Goal: Transaction & Acquisition: Book appointment/travel/reservation

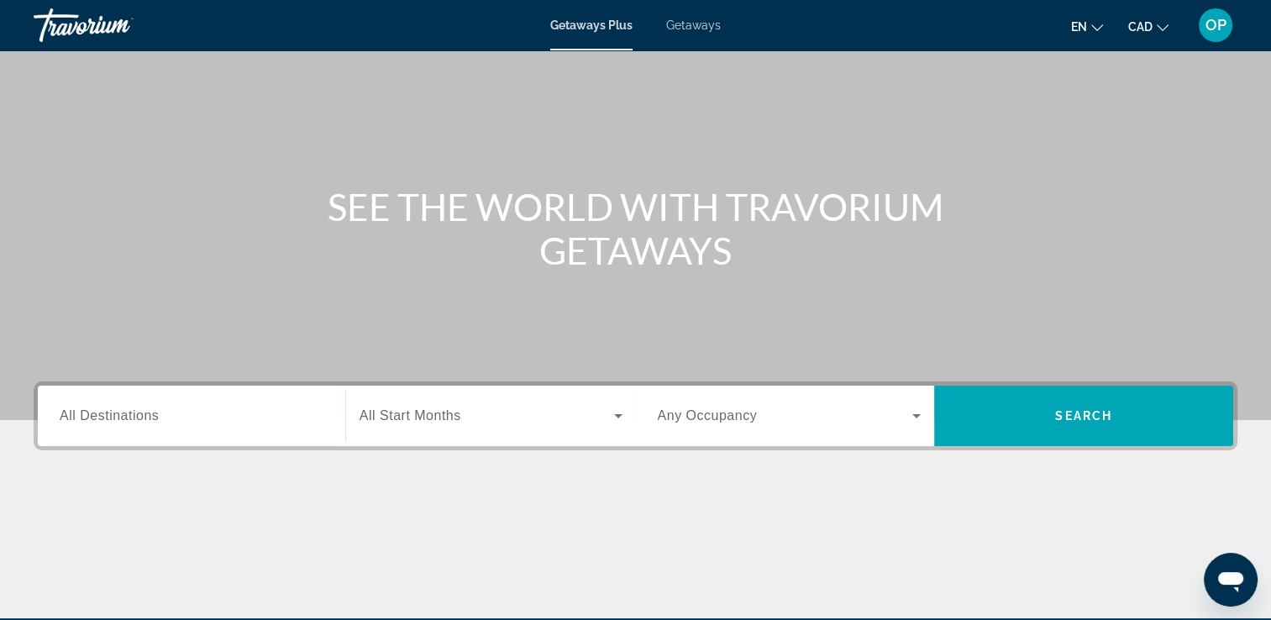
scroll to position [168, 0]
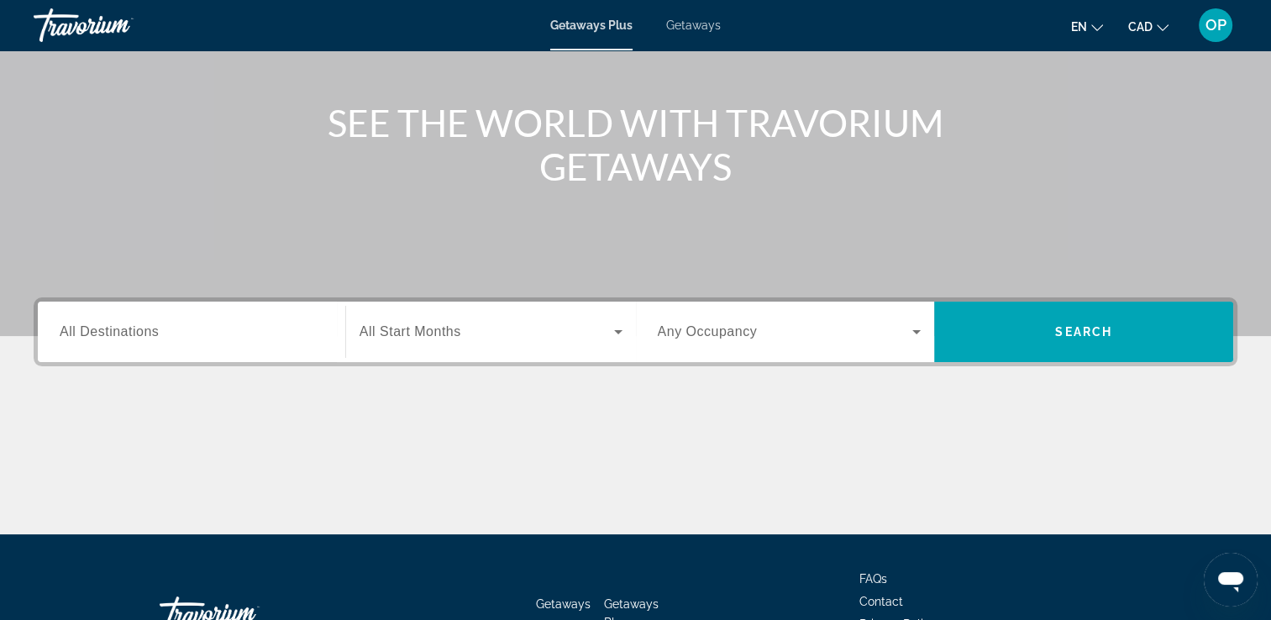
click at [129, 326] on span "All Destinations" at bounding box center [109, 331] width 99 height 14
click at [129, 326] on input "Destination All Destinations" at bounding box center [192, 333] width 264 height 20
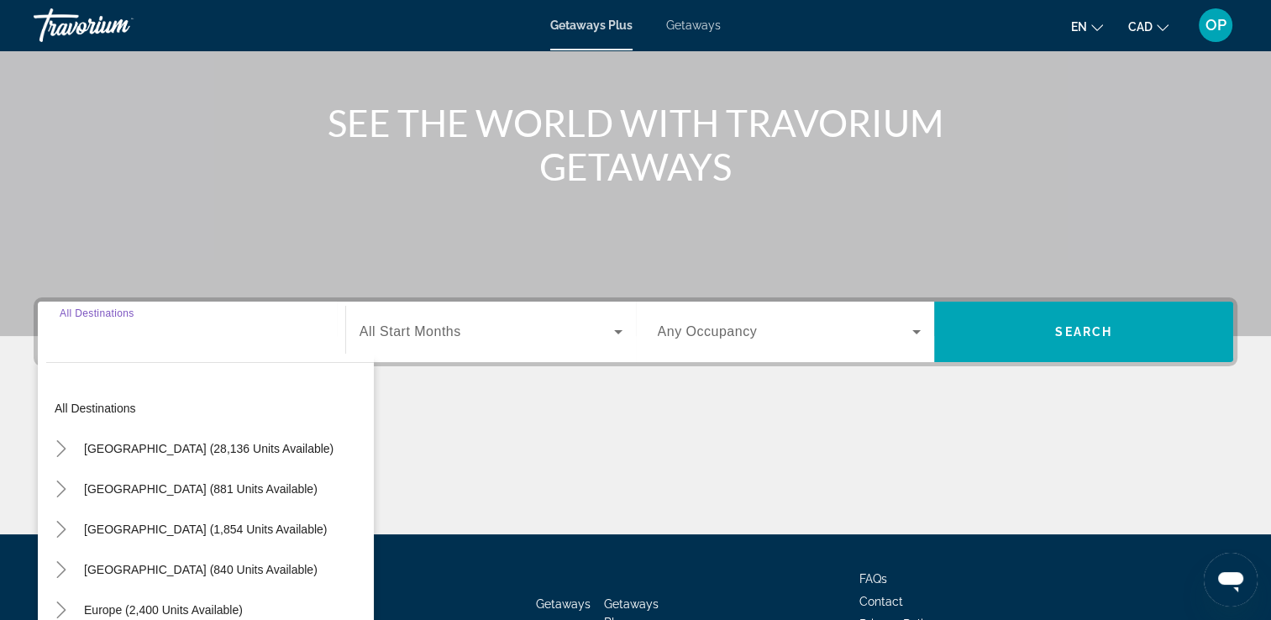
scroll to position [287, 0]
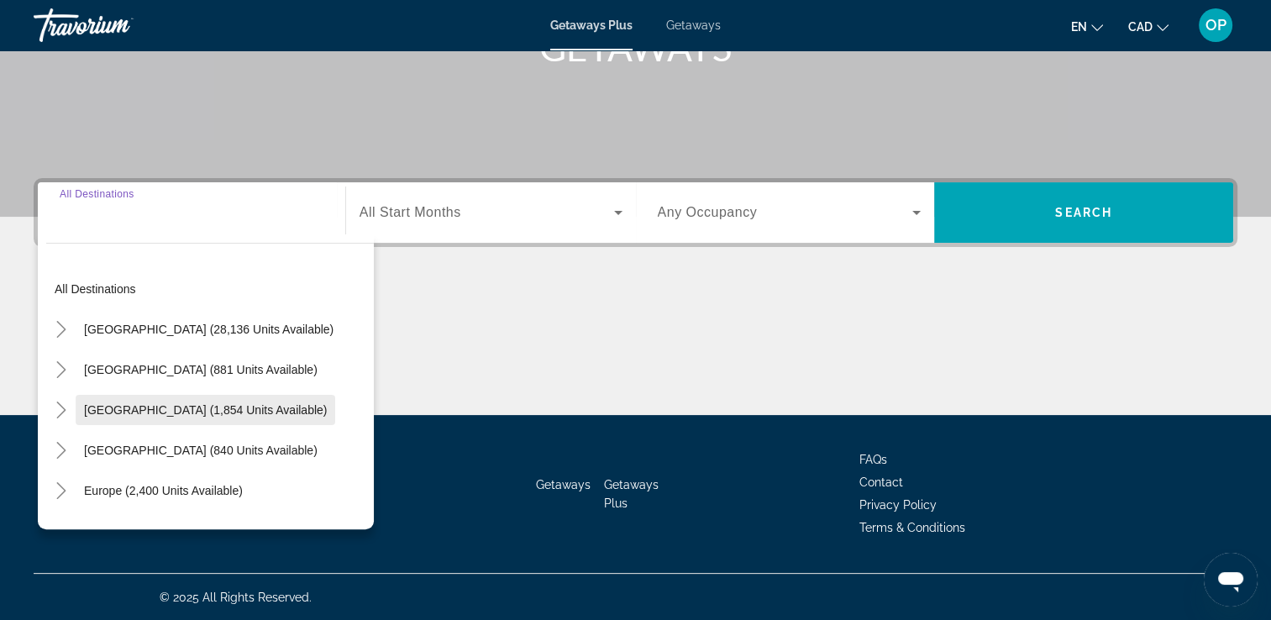
click at [147, 408] on span "[GEOGRAPHIC_DATA] (1,854 units available)" at bounding box center [205, 409] width 243 height 13
type input "**********"
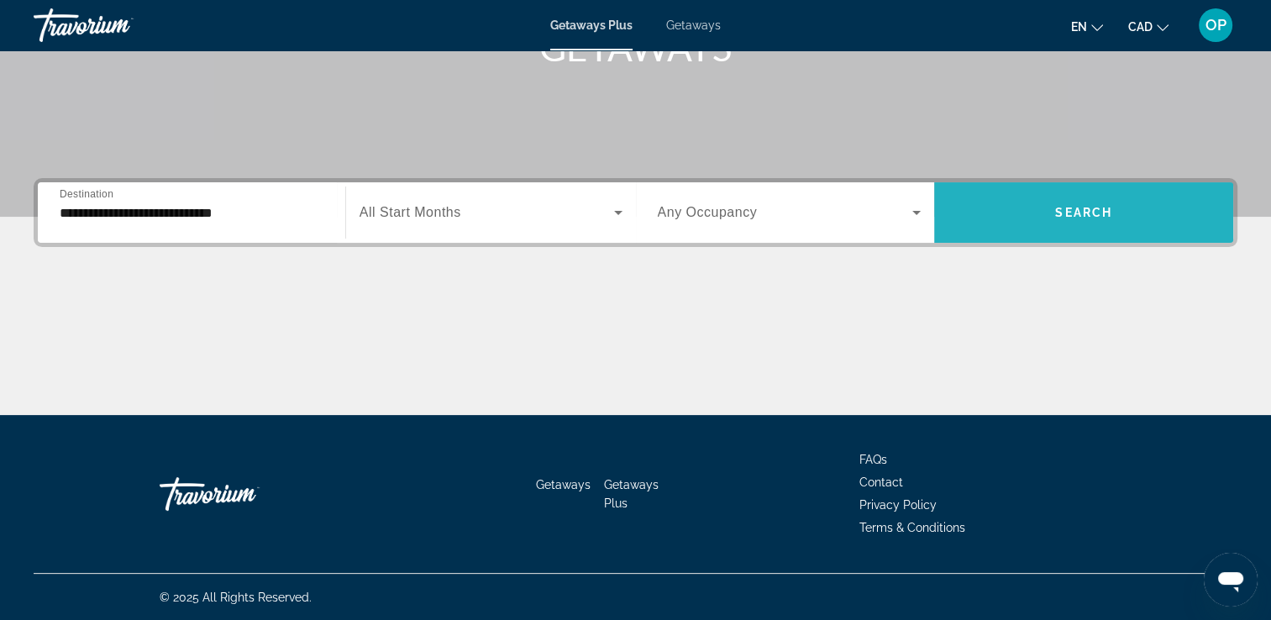
click at [1022, 209] on span "Search widget" at bounding box center [1083, 212] width 299 height 40
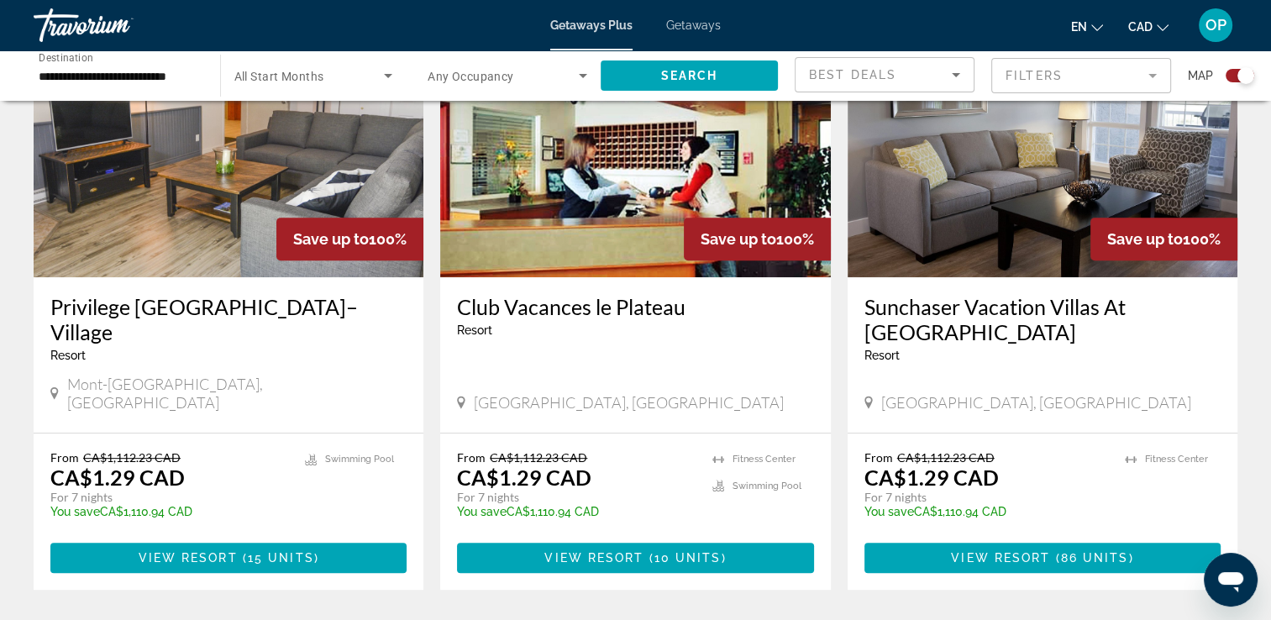
scroll to position [756, 0]
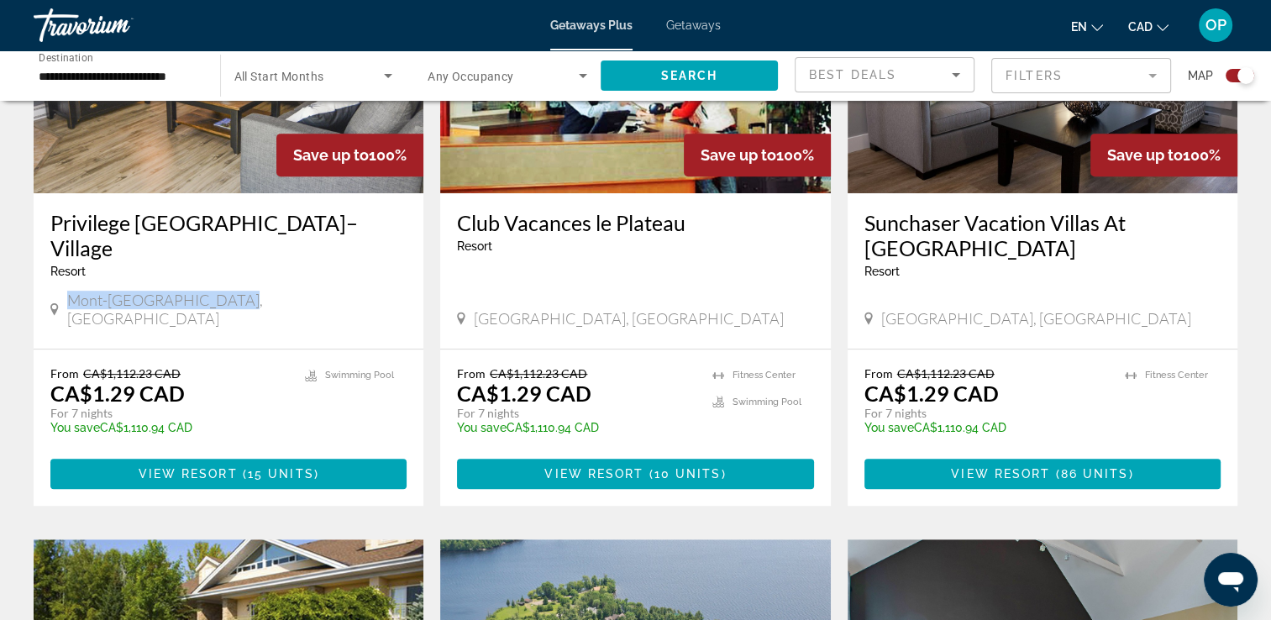
drag, startPoint x: 67, startPoint y: 274, endPoint x: 277, endPoint y: 280, distance: 210.2
click at [277, 291] on div "Mont-[GEOGRAPHIC_DATA], [GEOGRAPHIC_DATA]" at bounding box center [228, 309] width 356 height 37
drag, startPoint x: 88, startPoint y: 350, endPoint x: 193, endPoint y: 369, distance: 106.7
click at [193, 369] on div "From CA$1,112.23 CAD CA$1.29 CAD For 7 nights You save CA$1,110.94 CAD temp" at bounding box center [169, 406] width 238 height 80
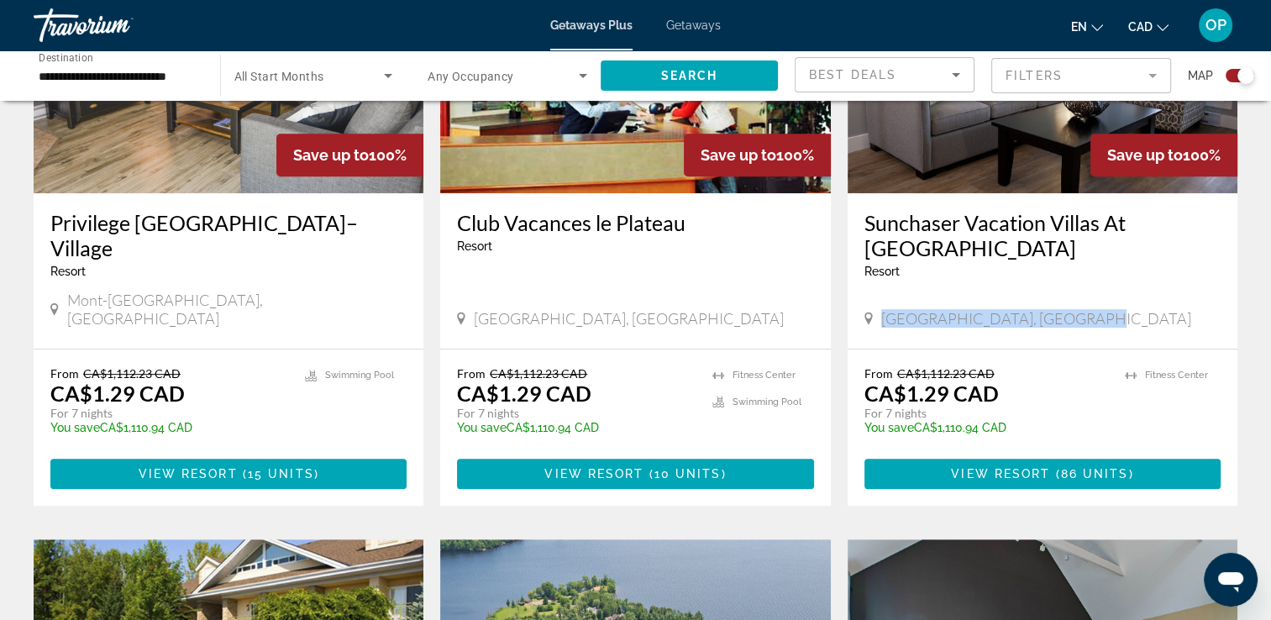
drag, startPoint x: 878, startPoint y: 277, endPoint x: 1082, endPoint y: 275, distance: 203.4
click at [1082, 309] on div "[GEOGRAPHIC_DATA], [GEOGRAPHIC_DATA]" at bounding box center [1043, 318] width 356 height 18
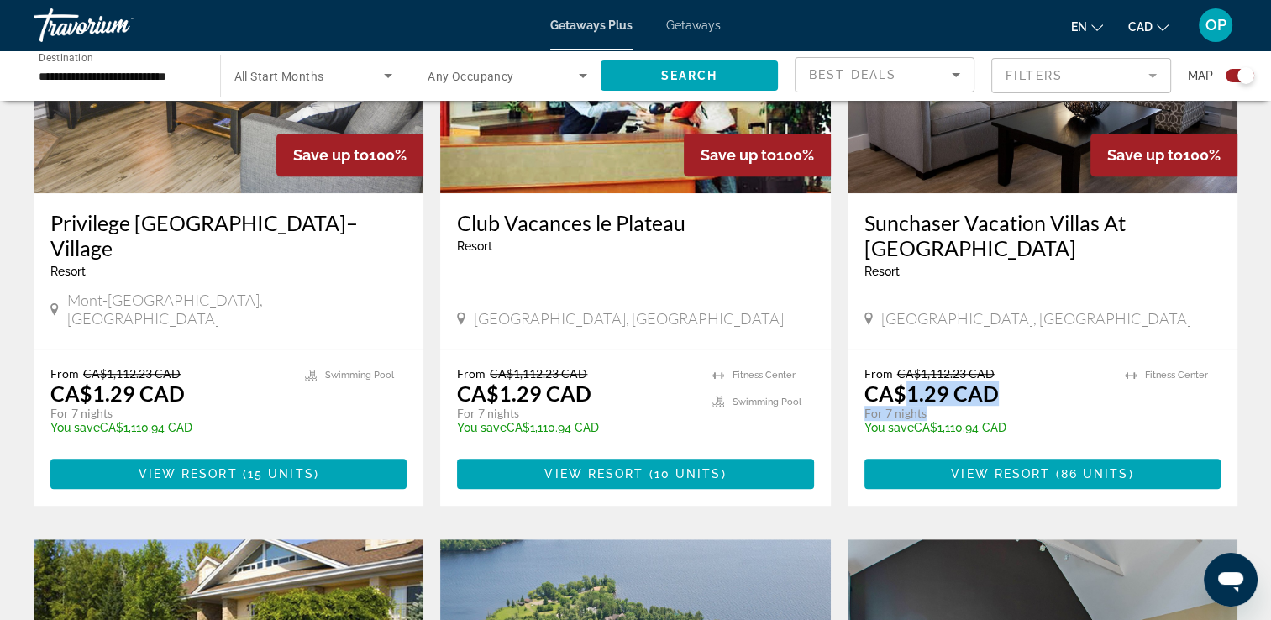
drag, startPoint x: 904, startPoint y: 346, endPoint x: 1014, endPoint y: 366, distance: 111.9
click at [1014, 366] on div "From CA$1,112.23 CAD CA$1.29 CAD For 7 nights You save CA$1,110.94 CAD temp" at bounding box center [987, 406] width 244 height 80
click at [840, 386] on app-exchanges-search-item "Save up to 100% Sunchaser Vacation Villas At [GEOGRAPHIC_DATA] - This is an adu…" at bounding box center [1043, 215] width 407 height 582
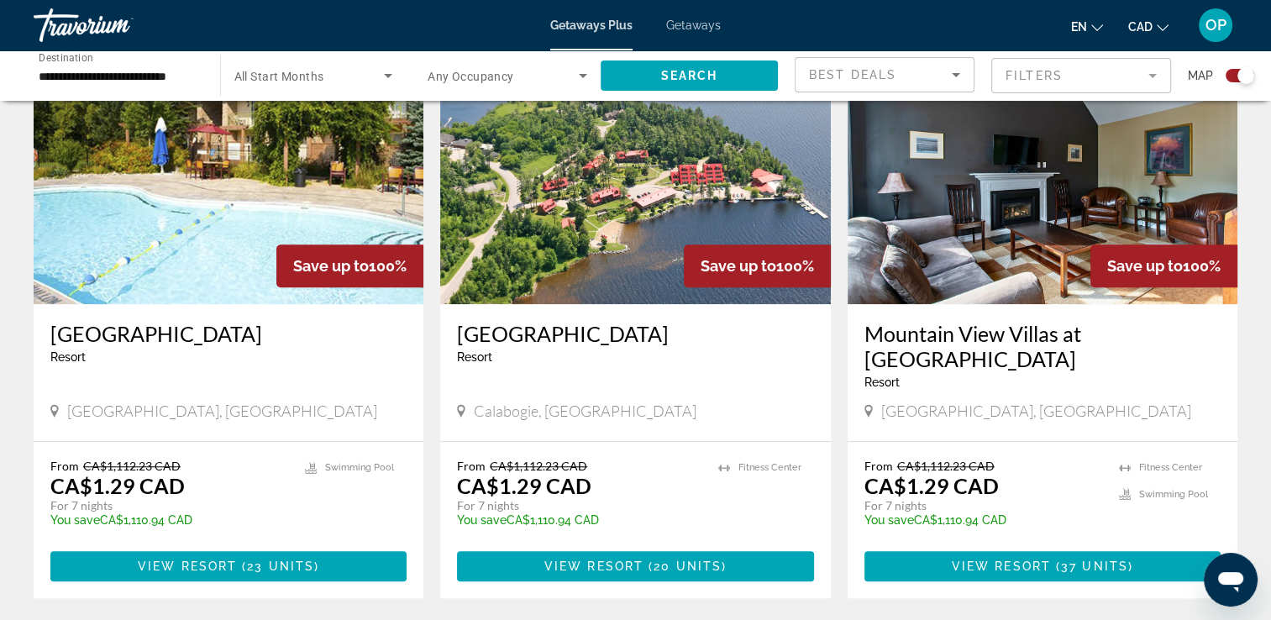
scroll to position [1429, 0]
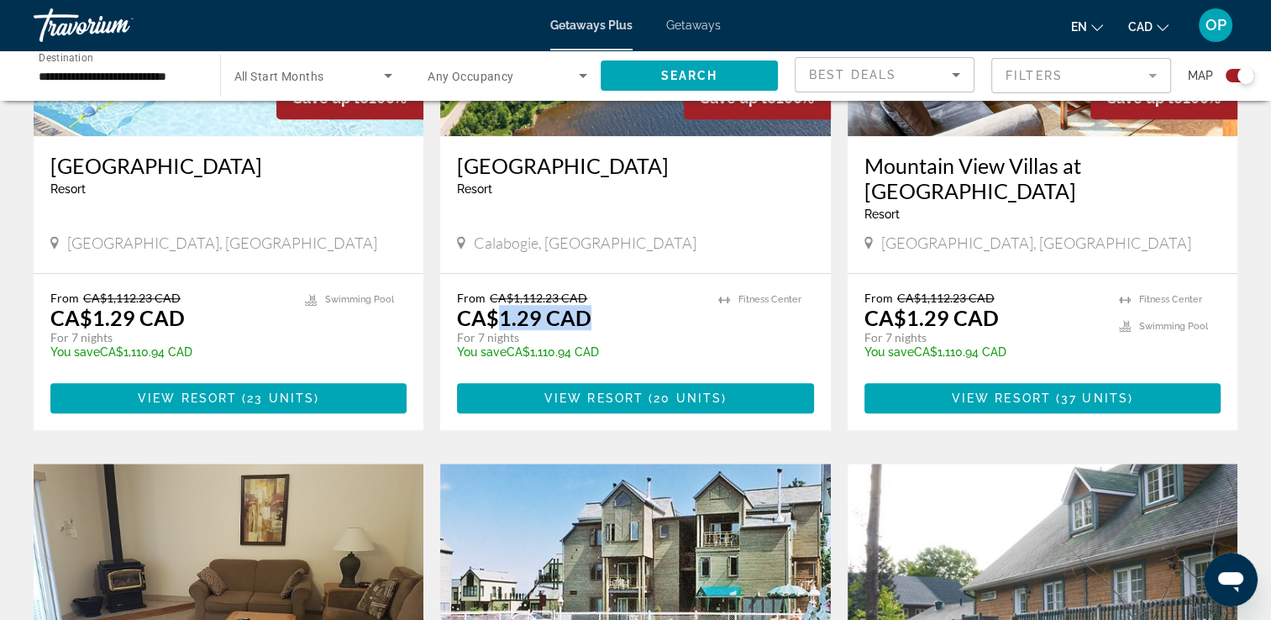
drag, startPoint x: 492, startPoint y: 270, endPoint x: 600, endPoint y: 270, distance: 107.6
click at [600, 291] on div "From CA$1,112.23 CAD CA$1.29 CAD For 7 nights You save CA$1,110.94 CAD temp" at bounding box center [579, 331] width 244 height 80
click at [629, 291] on p "From CA$1,112.23 CAD" at bounding box center [579, 298] width 244 height 14
drag, startPoint x: 474, startPoint y: 269, endPoint x: 622, endPoint y: 265, distance: 148.0
click at [622, 291] on div "From CA$1,112.23 CAD CA$1.29 CAD For 7 nights You save CA$1,110.94 CAD temp" at bounding box center [579, 331] width 244 height 80
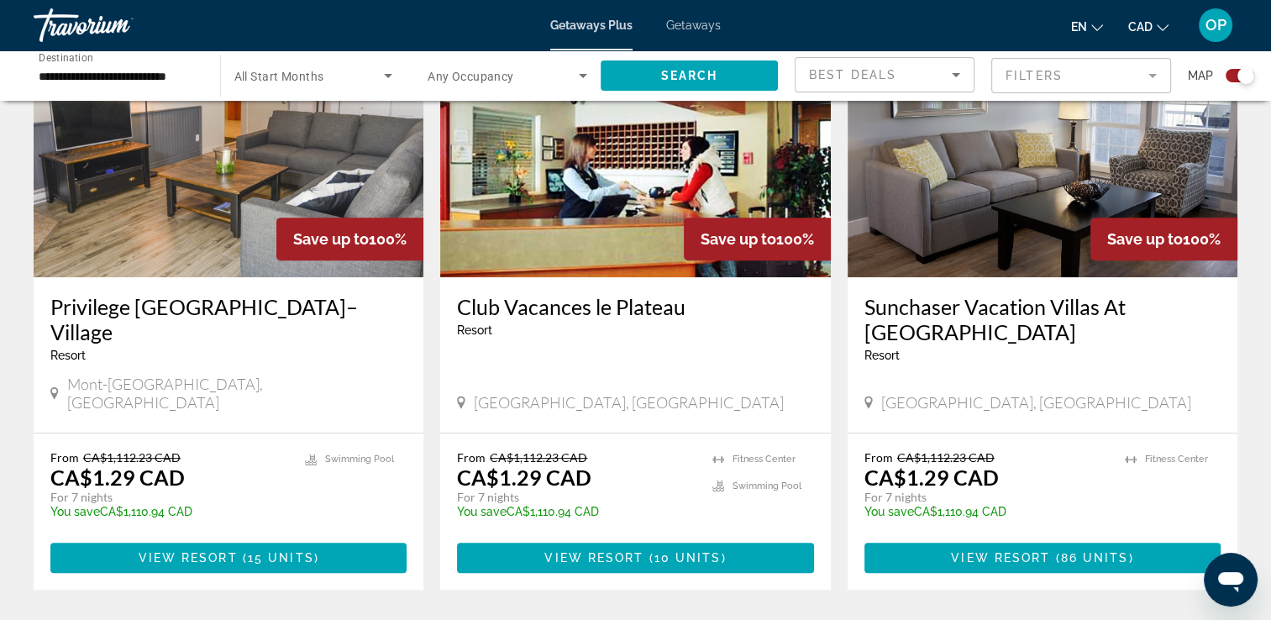
scroll to position [756, 0]
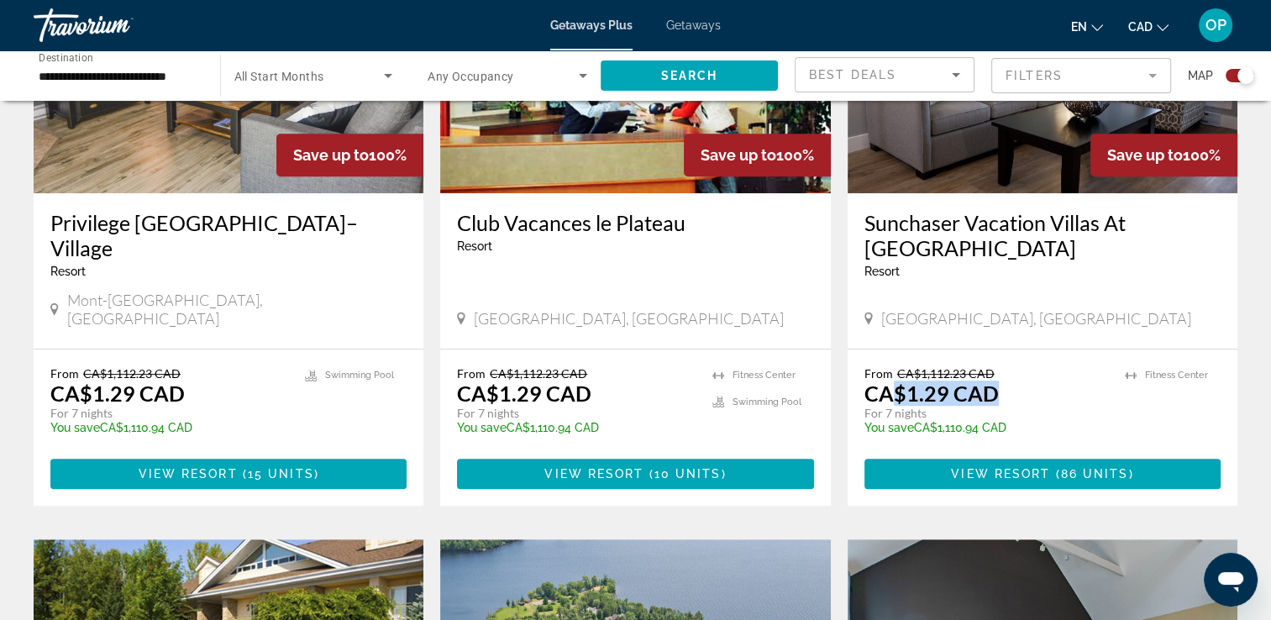
drag, startPoint x: 897, startPoint y: 349, endPoint x: 1069, endPoint y: 345, distance: 172.3
click at [1069, 366] on div "From CA$1,112.23 CAD CA$1.29 CAD For 7 nights You save CA$1,110.94 CAD temp" at bounding box center [987, 406] width 244 height 80
drag, startPoint x: 1069, startPoint y: 345, endPoint x: 950, endPoint y: 250, distance: 151.3
click at [950, 265] on div "Resort - This is an adults only resort" at bounding box center [1043, 271] width 356 height 13
drag, startPoint x: 885, startPoint y: 354, endPoint x: 1034, endPoint y: 351, distance: 148.8
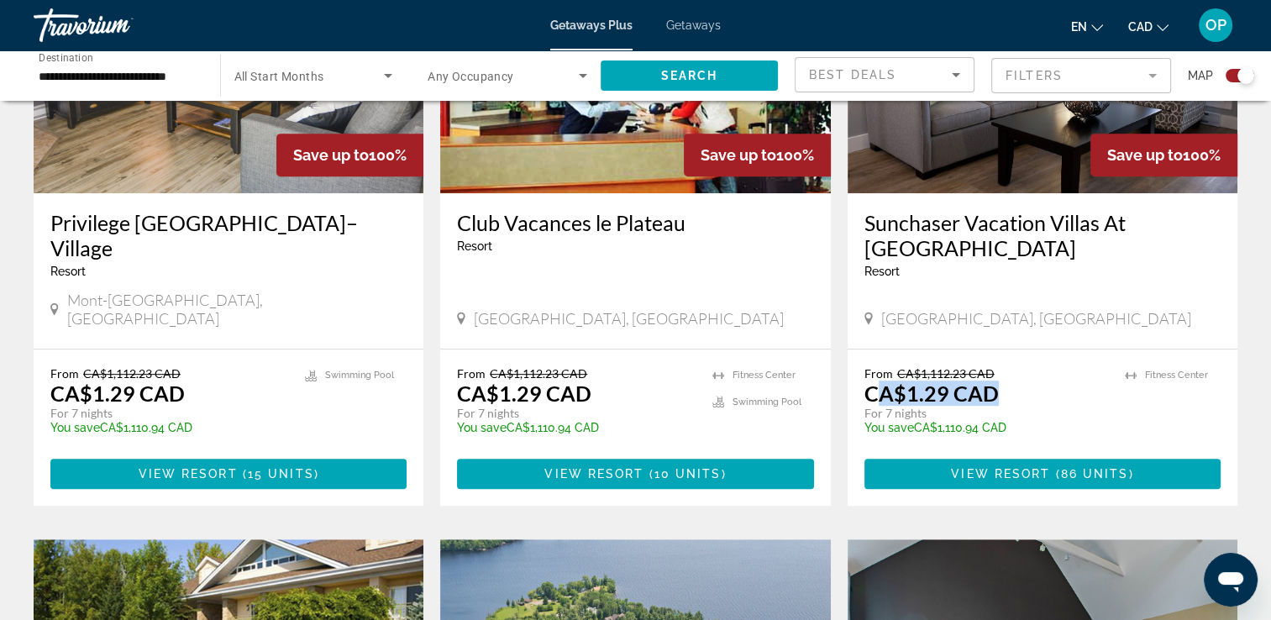
click at [1034, 366] on div "From CA$1,112.23 CAD CA$1.29 CAD For 7 nights You save CA$1,110.94 CAD temp" at bounding box center [987, 406] width 244 height 80
drag, startPoint x: 1034, startPoint y: 351, endPoint x: 905, endPoint y: 329, distance: 130.6
click at [905, 366] on span "CA$1,112.23 CAD" at bounding box center [946, 373] width 97 height 14
drag, startPoint x: 889, startPoint y: 350, endPoint x: 989, endPoint y: 350, distance: 100.0
click at [989, 381] on p "CA$1.29 CAD" at bounding box center [932, 393] width 134 height 25
